Goal: Information Seeking & Learning: Understand process/instructions

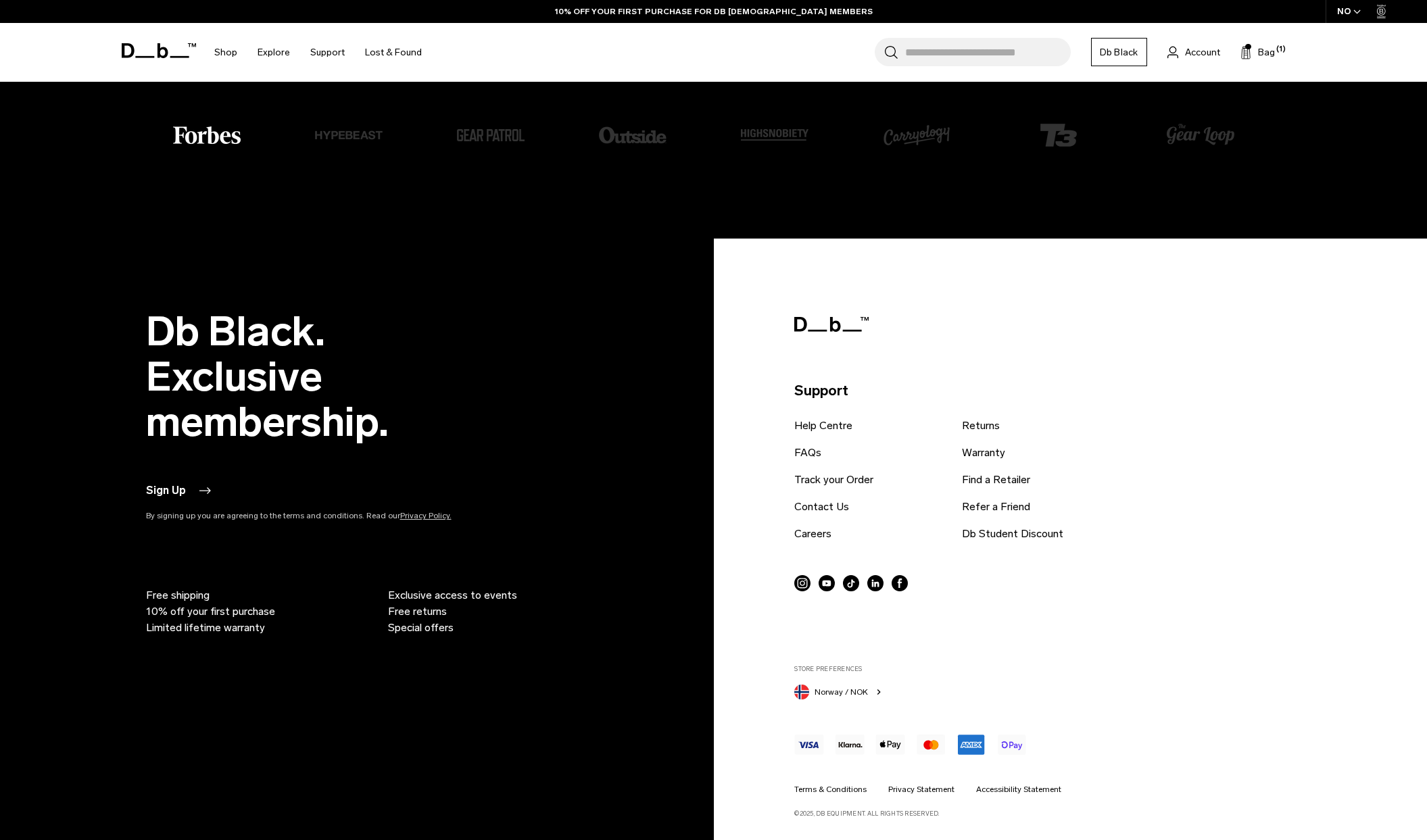
scroll to position [3448, 0]
click at [976, 426] on link "Returns" at bounding box center [981, 426] width 38 height 16
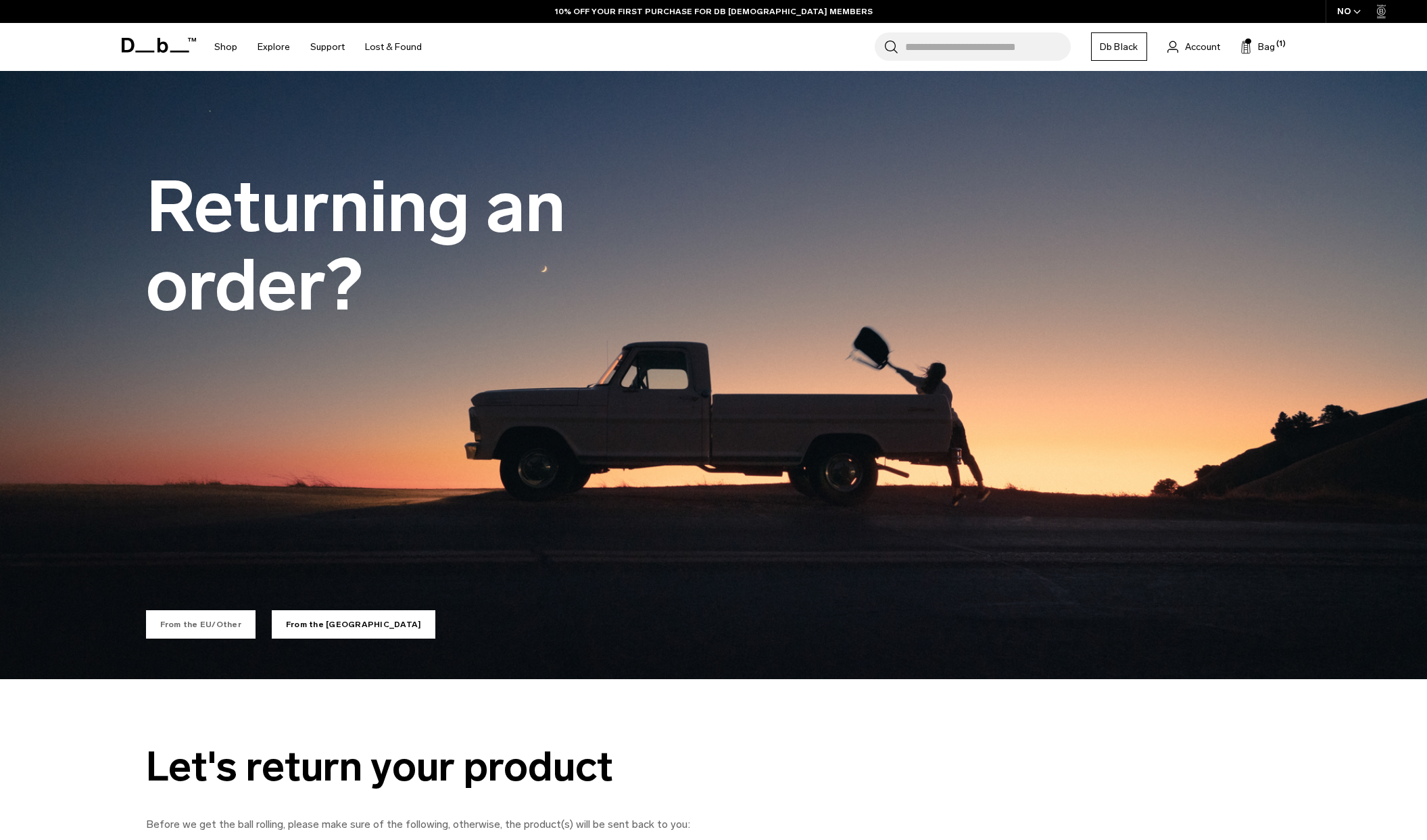
click at [218, 629] on link "From the EU/Other" at bounding box center [201, 625] width 109 height 28
